Goal: Task Accomplishment & Management: Manage account settings

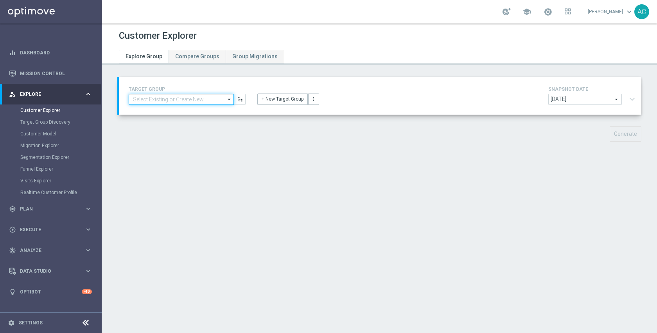
click at [168, 98] on input at bounding box center [181, 99] width 105 height 11
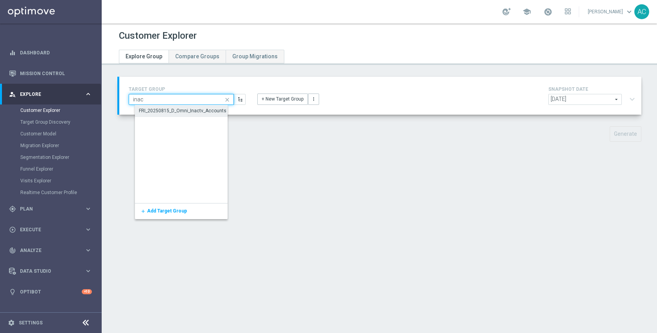
type input "inac"
click at [168, 110] on div "FRI_20250815_D_Omni_Inactv_Accounts" at bounding box center [183, 110] width 88 height 7
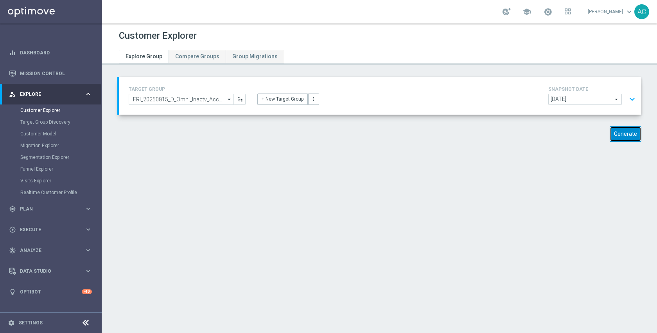
click at [625, 141] on button "Generate" at bounding box center [625, 133] width 32 height 15
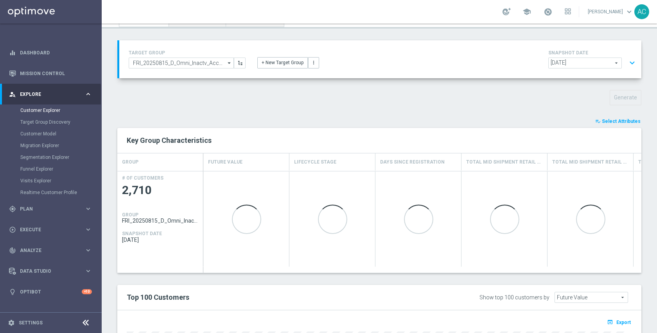
scroll to position [40, 0]
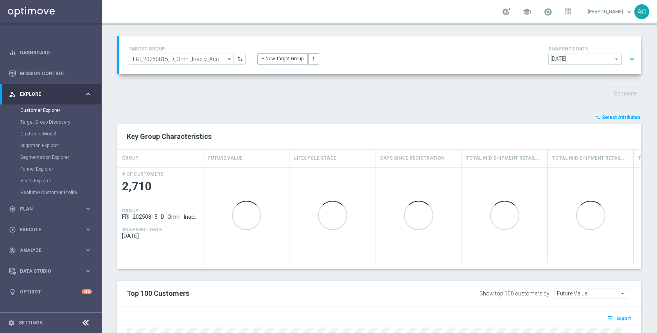
click at [628, 116] on span "Select Attributes" at bounding box center [620, 117] width 39 height 5
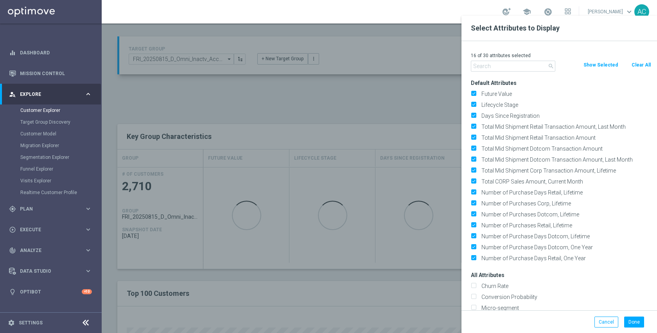
click at [639, 65] on button "Clear All" at bounding box center [640, 65] width 21 height 9
checkbox input "false"
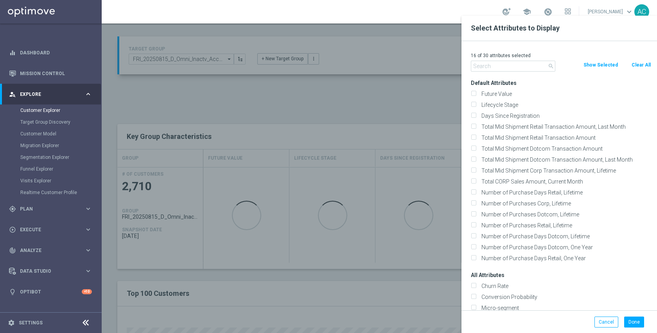
checkbox input "false"
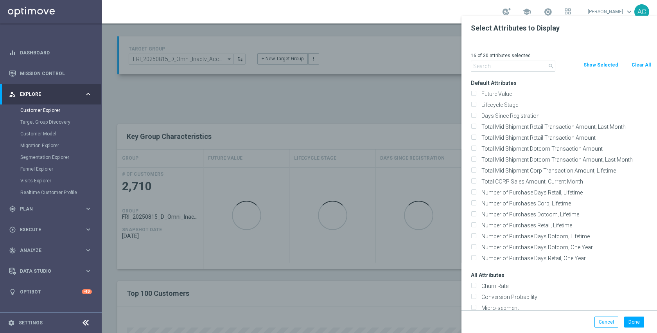
checkbox input "false"
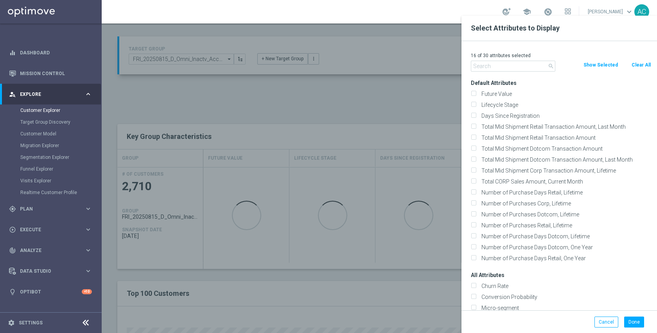
checkbox input "false"
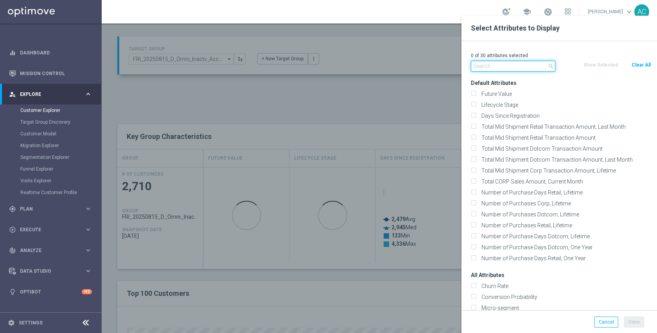
click at [524, 63] on input "text" at bounding box center [513, 66] width 84 height 11
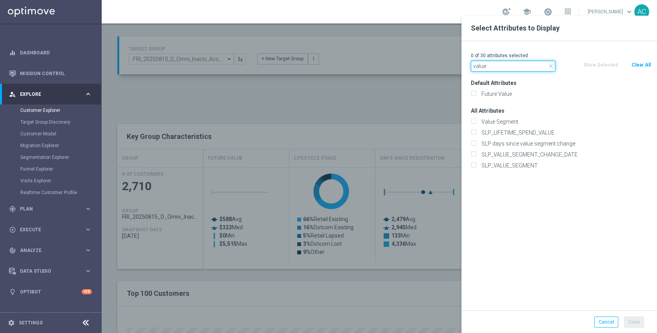
type input "value"
click at [520, 160] on div "SLP_VALUE_SEGMENT" at bounding box center [561, 165] width 192 height 11
click at [520, 165] on label "SLP_VALUE_SEGMENT" at bounding box center [564, 165] width 172 height 7
click at [476, 165] on input "SLP_VALUE_SEGMENT" at bounding box center [473, 166] width 5 height 5
checkbox input "true"
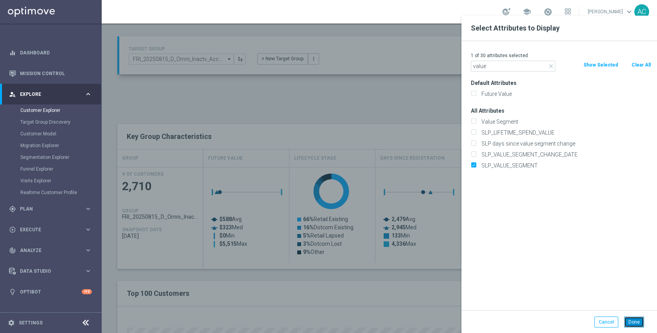
click at [625, 320] on button "Done" at bounding box center [634, 321] width 20 height 11
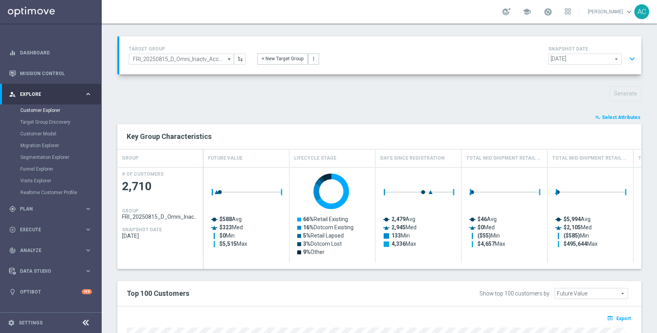
type input "Search"
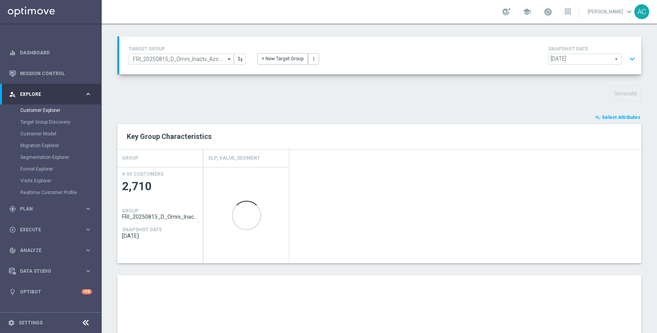
click at [412, 86] on div "Generate" at bounding box center [378, 93] width 535 height 15
click at [629, 59] on button "expand_more" at bounding box center [631, 59] width 11 height 15
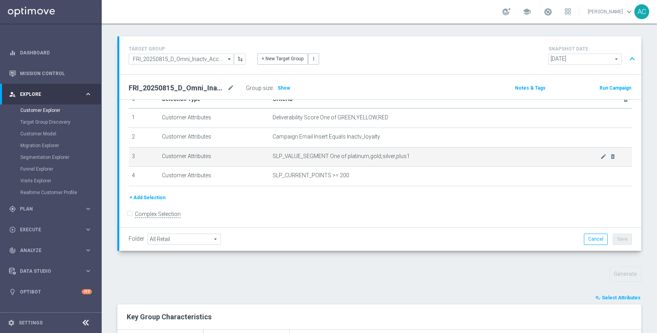
scroll to position [20, 0]
drag, startPoint x: 405, startPoint y: 155, endPoint x: 343, endPoint y: 156, distance: 62.2
click at [343, 156] on span "SLP_VALUE_SEGMENT One of platinum,gold,silver,plus1" at bounding box center [436, 155] width 328 height 7
copy span "platinum,gold,silver,plus1"
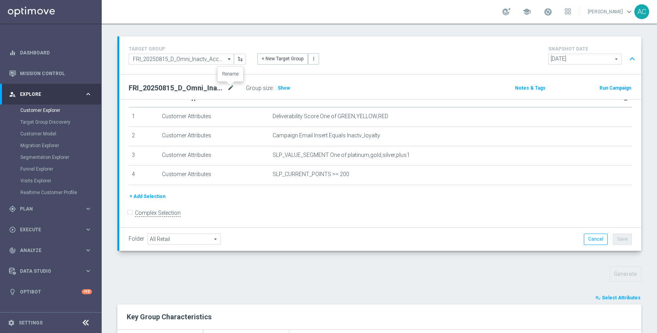
click at [233, 88] on icon "mode_edit" at bounding box center [230, 87] width 7 height 9
click at [237, 272] on div "Generate" at bounding box center [378, 273] width 535 height 15
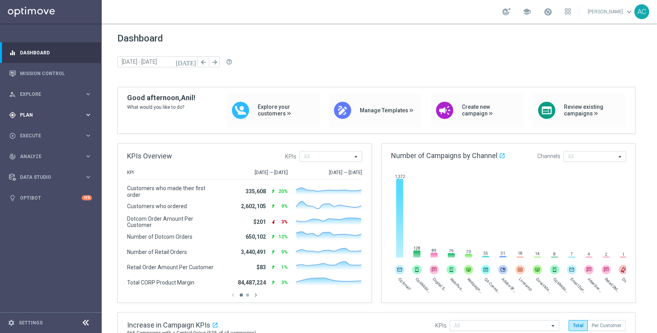
click at [34, 118] on div "gps_fixed Plan" at bounding box center [46, 114] width 75 height 7
click at [36, 132] on link "Target Groups" at bounding box center [50, 131] width 61 height 6
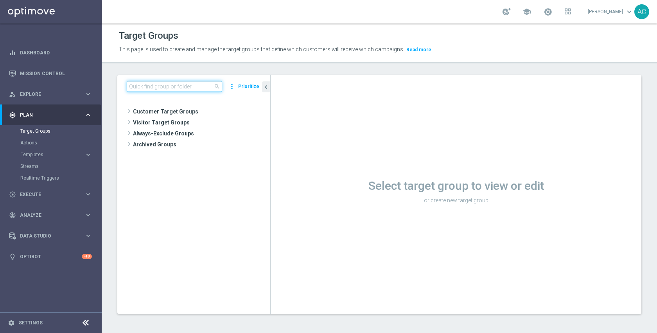
click at [184, 85] on input at bounding box center [174, 86] width 95 height 11
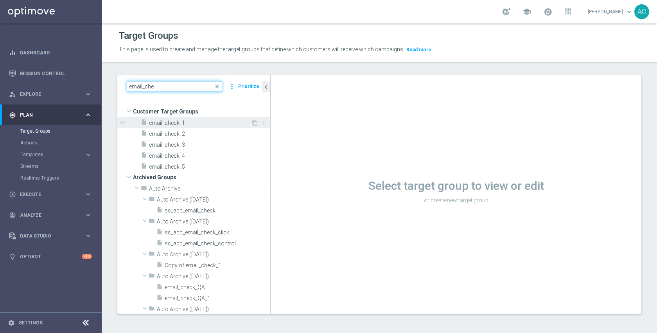
type input "email_che"
click at [186, 120] on span "email_check_1" at bounding box center [200, 123] width 102 height 7
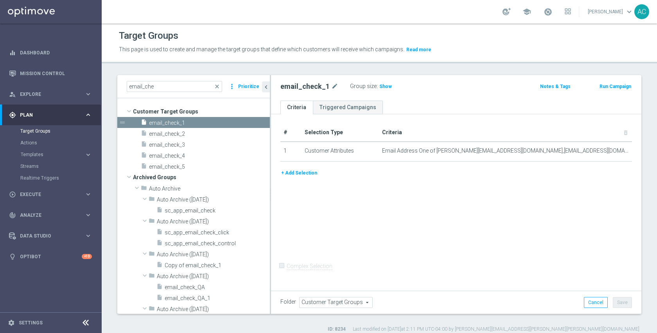
click at [604, 85] on button "Run Campaign" at bounding box center [614, 86] width 33 height 9
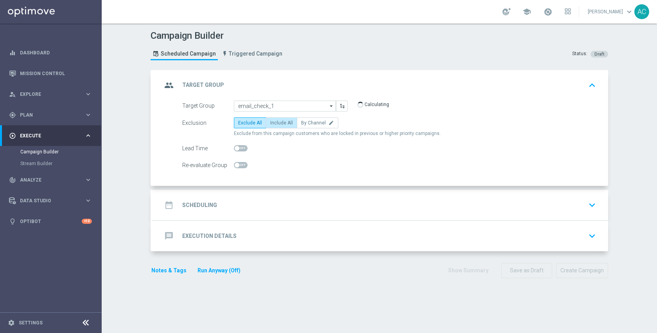
click at [283, 121] on span "Include All" at bounding box center [281, 122] width 23 height 5
click at [275, 122] on input "Include All" at bounding box center [272, 124] width 5 height 5
radio input "true"
click at [308, 199] on div "date_range Scheduling keyboard_arrow_down" at bounding box center [380, 204] width 437 height 15
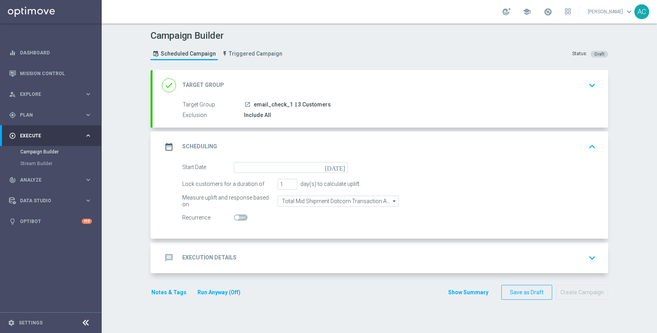
click at [338, 167] on icon "[DATE]" at bounding box center [336, 166] width 23 height 9
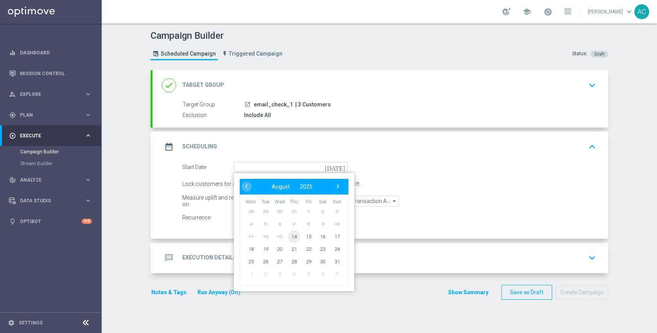
click at [292, 236] on span "14" at bounding box center [294, 236] width 13 height 13
type input "[DATE]"
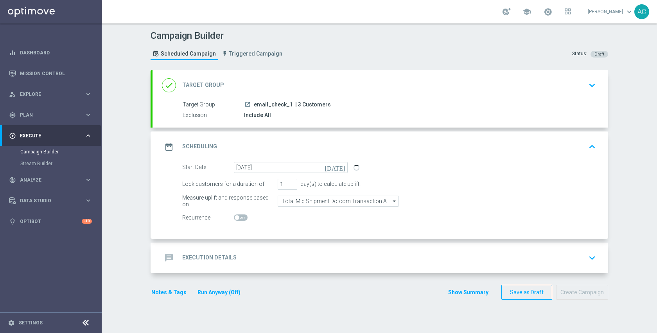
click at [299, 263] on div "message Execution Details keyboard_arrow_down" at bounding box center [380, 257] width 437 height 15
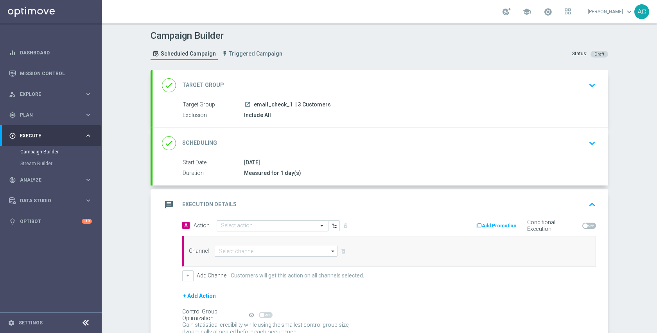
click at [270, 226] on input "text" at bounding box center [264, 225] width 87 height 7
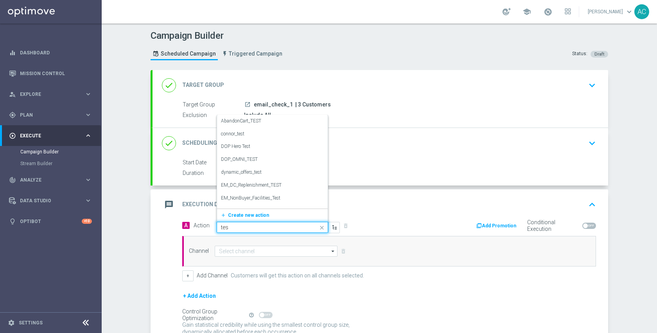
type input "test"
click at [249, 154] on div "TEST edit" at bounding box center [272, 150] width 103 height 13
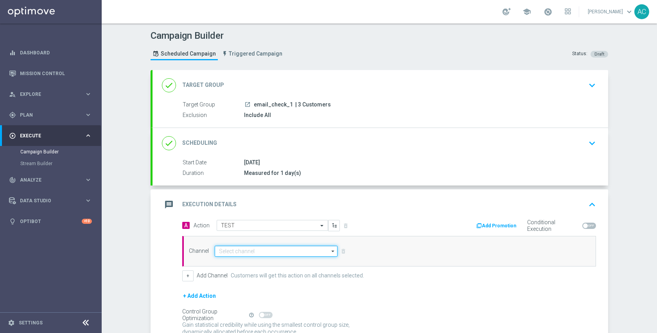
click at [259, 250] on input at bounding box center [276, 250] width 123 height 11
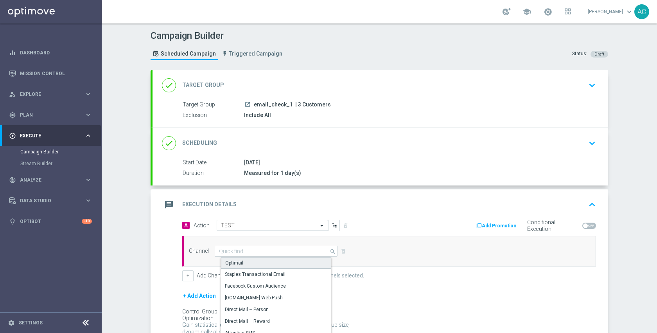
click at [256, 261] on div "Optimail" at bounding box center [279, 263] width 116 height 12
type input "Optimail"
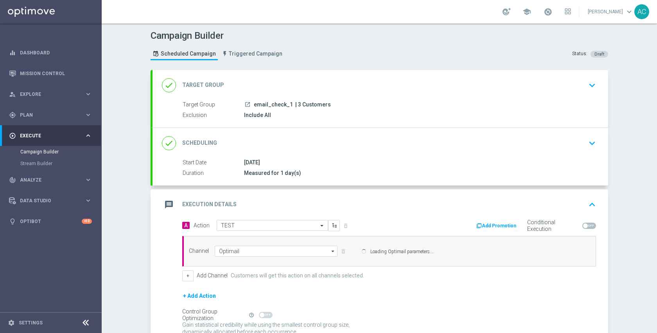
scroll to position [68, 0]
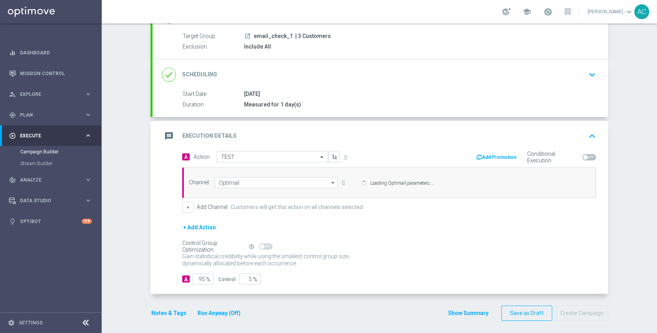
click at [202, 210] on label "Add Channel" at bounding box center [212, 207] width 31 height 7
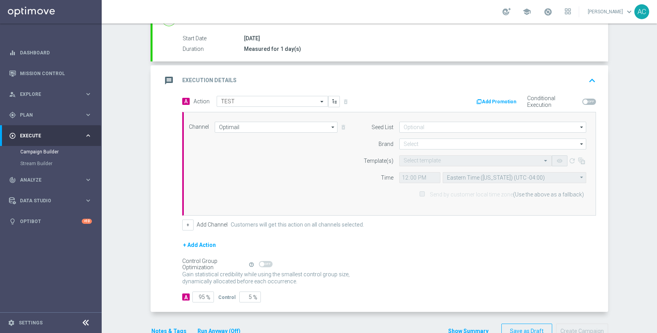
scroll to position [145, 0]
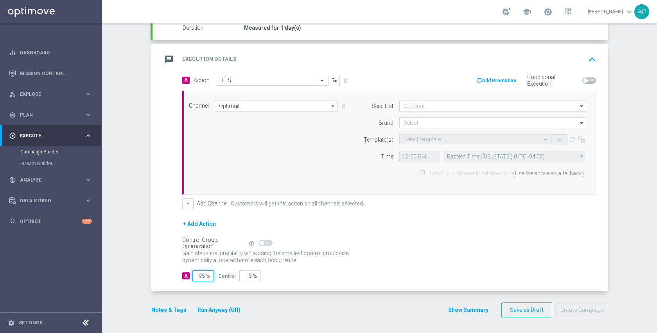
click at [202, 275] on input "95" at bounding box center [202, 275] width 21 height 11
type input "9"
type input "91"
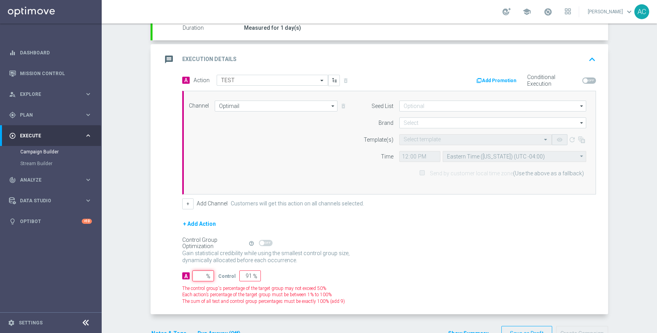
type input "1"
type input "99"
type input "10"
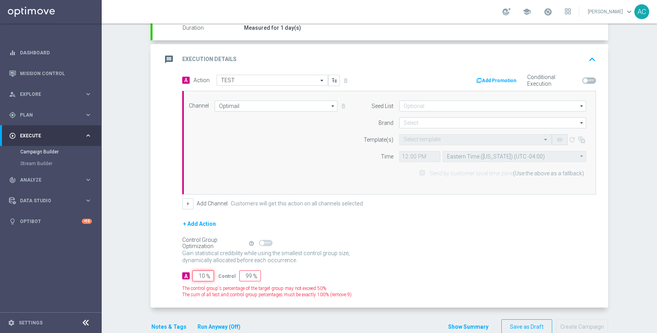
type input "90"
type input "100"
type input "0"
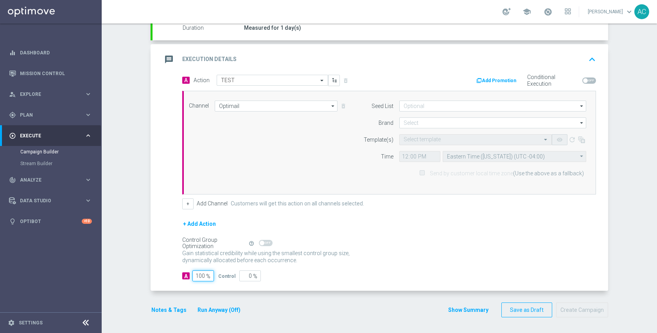
type input "100"
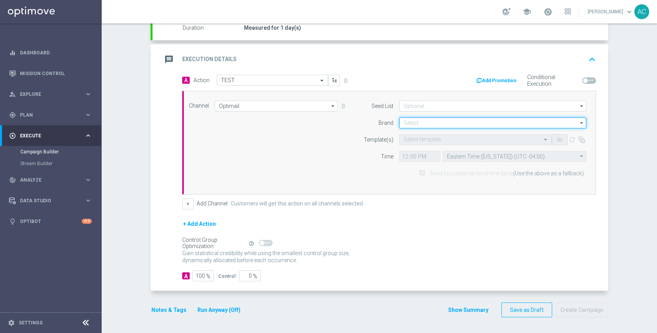
click at [424, 122] on input at bounding box center [492, 122] width 187 height 11
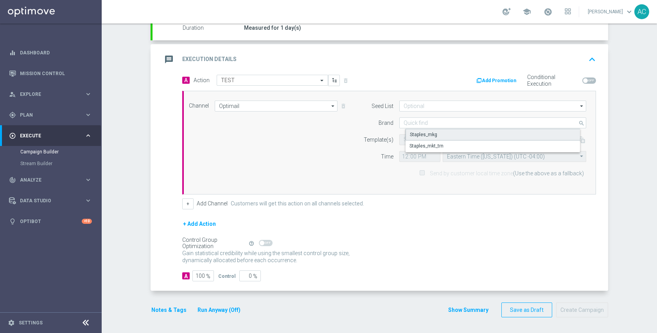
click at [426, 129] on div "Staples_mkg" at bounding box center [498, 135] width 187 height 12
type input "Staples_mkg"
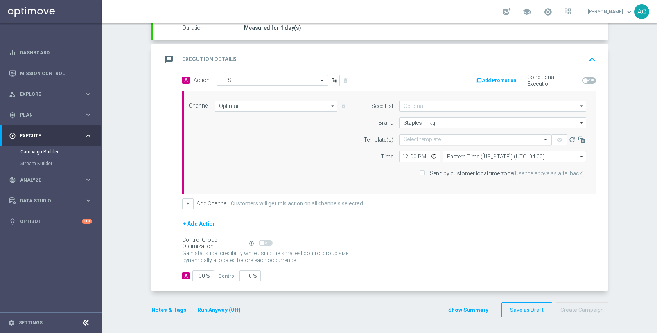
click at [424, 138] on input "text" at bounding box center [467, 139] width 128 height 7
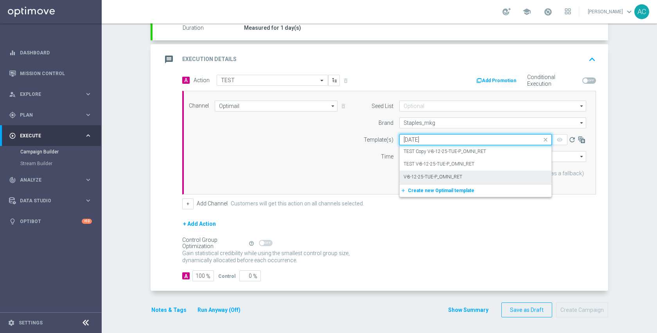
click at [429, 174] on label "V-8-12-25-TUE-P_OMNI_RET" at bounding box center [432, 177] width 59 height 7
type input "[DATE]"
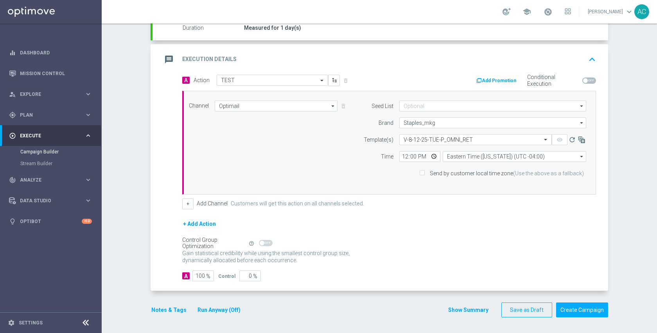
click at [428, 235] on div "+ Add Action" at bounding box center [388, 229] width 413 height 20
click at [429, 156] on input "12:00" at bounding box center [419, 156] width 41 height 11
click at [511, 238] on div "+ Add Action" at bounding box center [388, 229] width 413 height 20
type input "14:26"
click at [560, 302] on button "Create Campaign" at bounding box center [582, 309] width 52 height 15
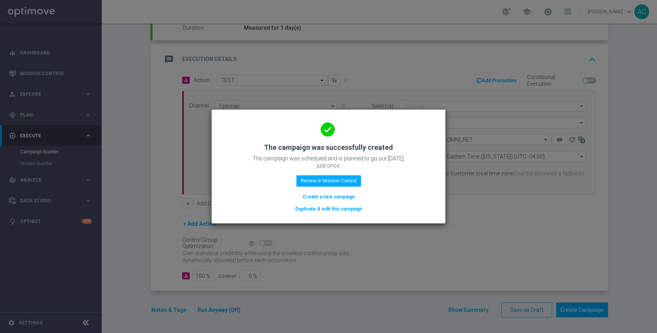
click at [353, 209] on button "Duplicate & edit this campaign" at bounding box center [328, 208] width 68 height 9
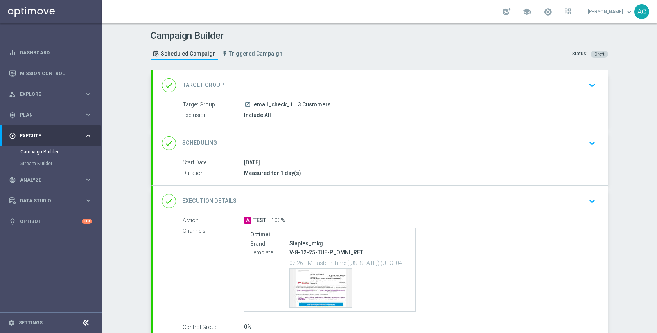
click at [588, 87] on icon "keyboard_arrow_down" at bounding box center [592, 85] width 12 height 12
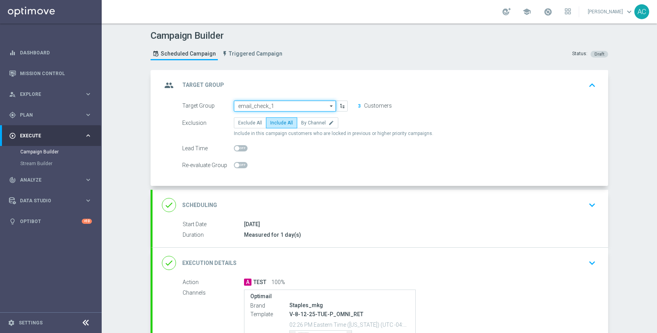
click at [290, 108] on input "email_check_1" at bounding box center [285, 105] width 102 height 11
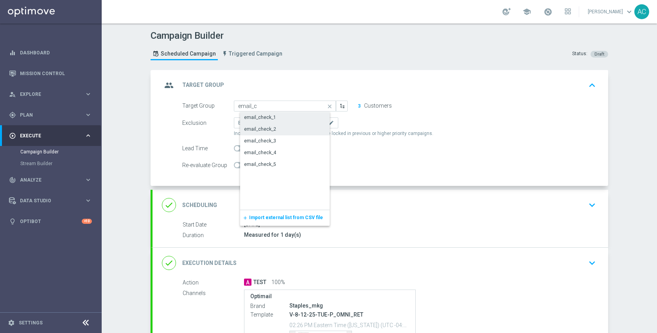
click at [292, 127] on div "email_check_2" at bounding box center [291, 128] width 102 height 11
type input "email_check_2"
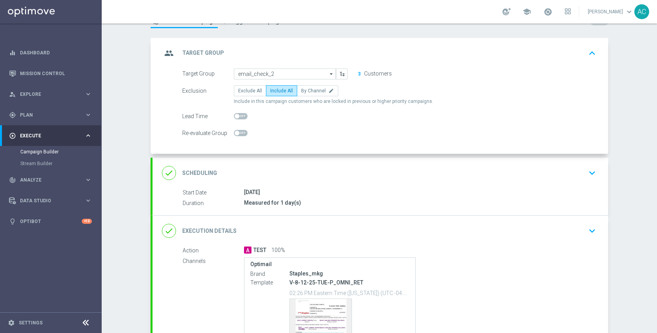
scroll to position [111, 0]
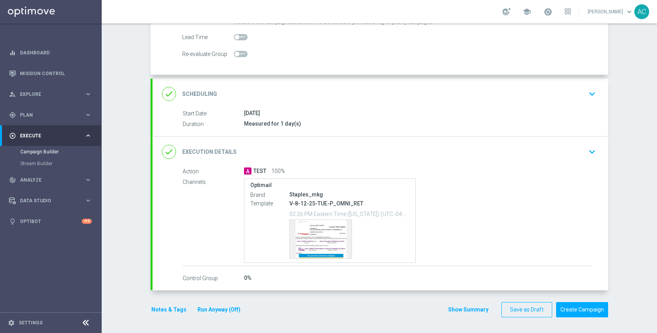
click at [420, 152] on div "done Execution Details keyboard_arrow_down" at bounding box center [380, 151] width 437 height 15
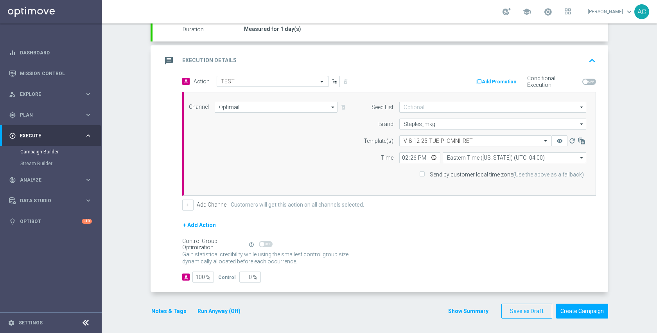
scroll to position [145, 0]
click at [431, 156] on input "14:26" at bounding box center [419, 156] width 41 height 11
type input "14:27"
click at [498, 231] on div "+ Add Action" at bounding box center [388, 229] width 413 height 20
click at [458, 135] on div "Select template V-8-12-25-TUE-P_OMNI_RET" at bounding box center [475, 139] width 152 height 11
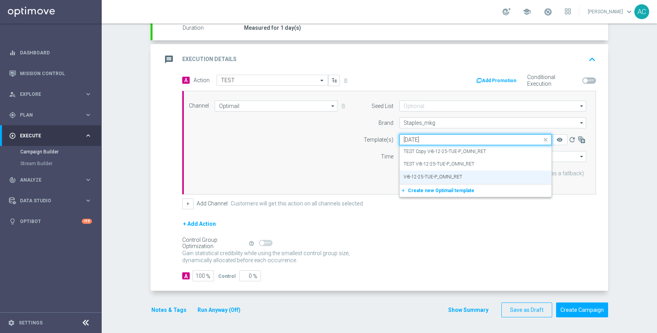
scroll to position [0, 0]
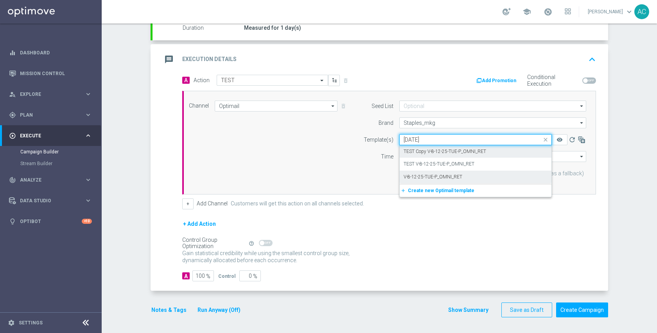
click at [453, 150] on label "TEST Copy V-8-12-25-TUE-P_OMNI_RET" at bounding box center [444, 151] width 82 height 7
type input "[DATE]"
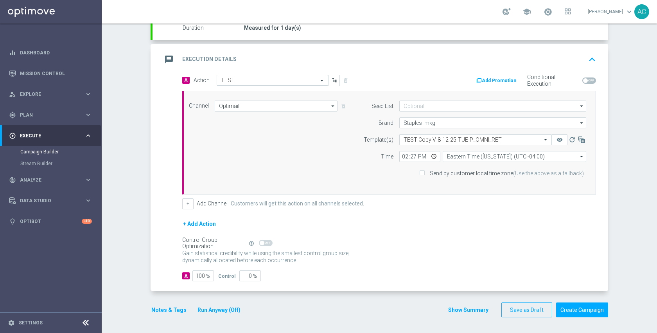
click at [401, 244] on div "Control Group Optimization Self Optimizing Campaign help_outline" at bounding box center [388, 242] width 413 height 9
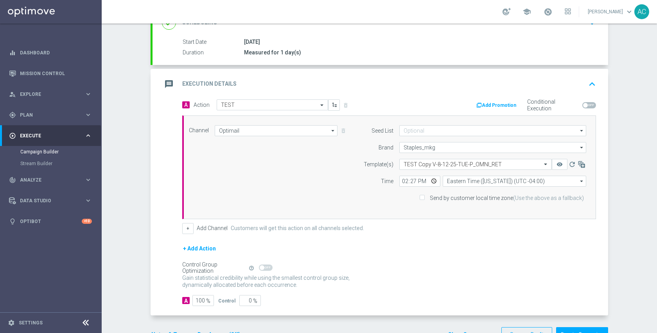
scroll to position [145, 0]
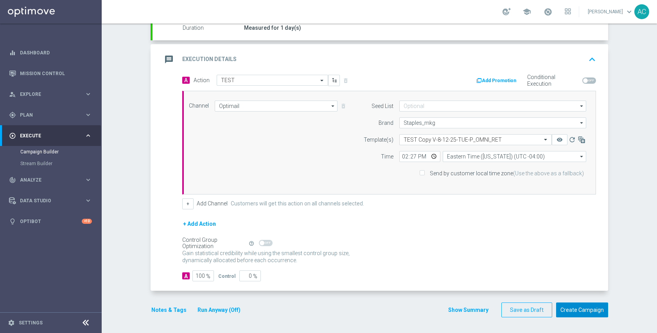
click at [598, 314] on button "Create Campaign" at bounding box center [582, 309] width 52 height 15
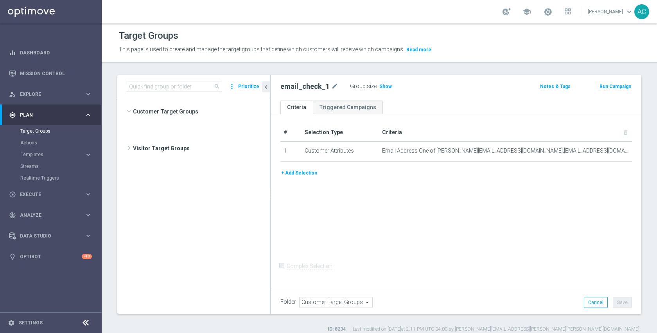
scroll to position [421, 0]
